Goal: Find specific page/section: Find specific page/section

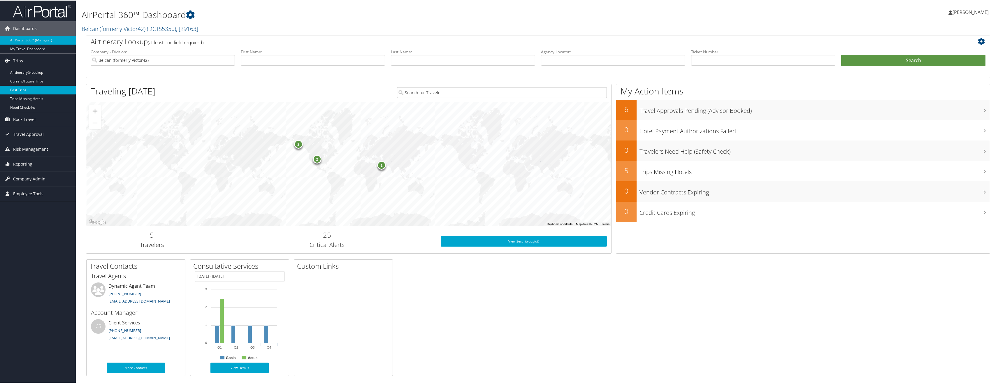
click at [22, 87] on link "Past Trips" at bounding box center [38, 89] width 76 height 9
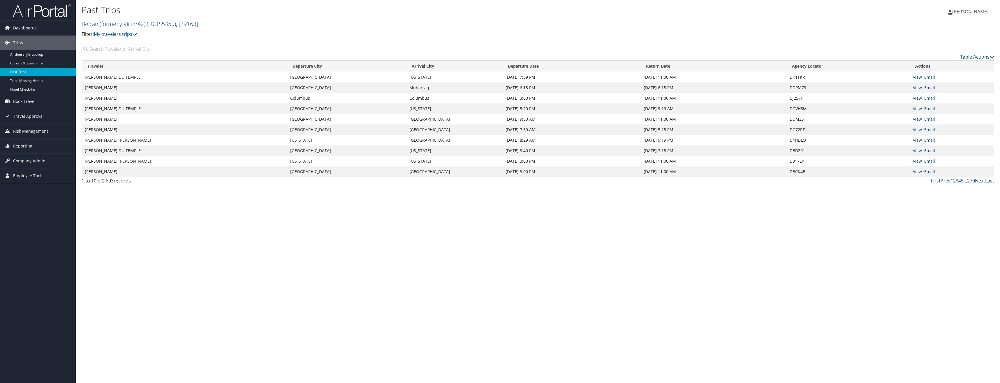
click at [147, 46] on input "search" at bounding box center [193, 49] width 222 height 10
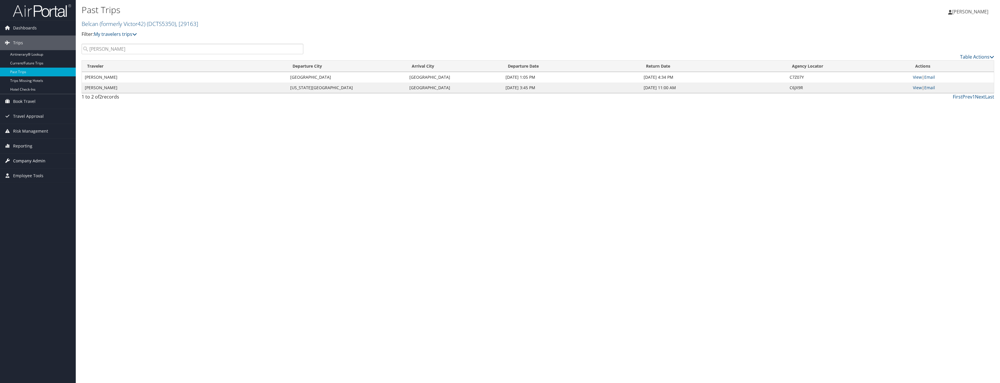
type input "Osterhaus"
